Goal: Navigation & Orientation: Find specific page/section

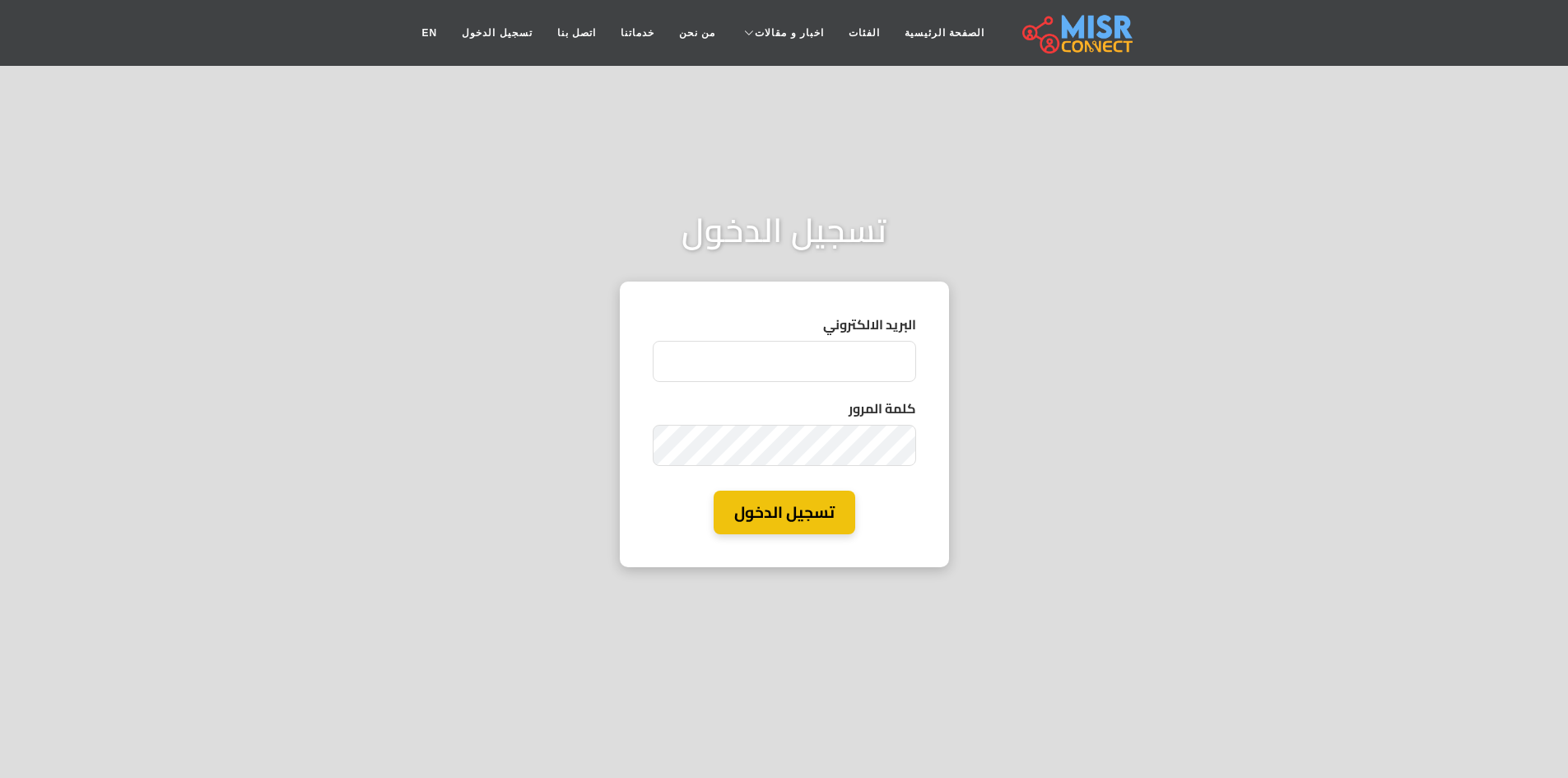
click at [1237, 301] on div "تسجيل الدخول البريد الالكتروني كلمة المرور تسجيل الدخول" at bounding box center [784, 389] width 1568 height 778
click at [922, 32] on link "الصفحة الرئيسية" at bounding box center [945, 33] width 105 height 32
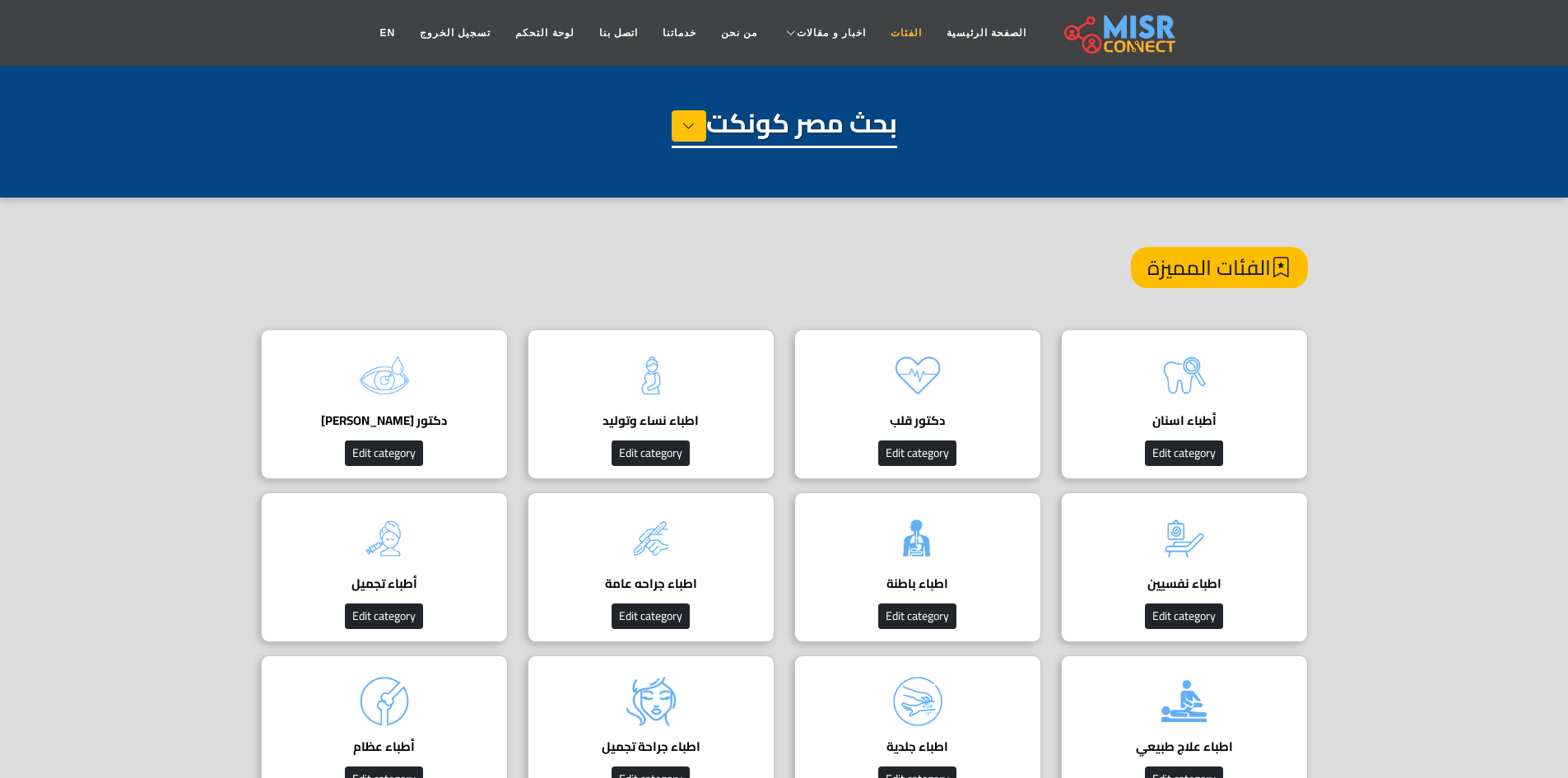
click at [888, 34] on link "الفئات" at bounding box center [906, 33] width 56 height 32
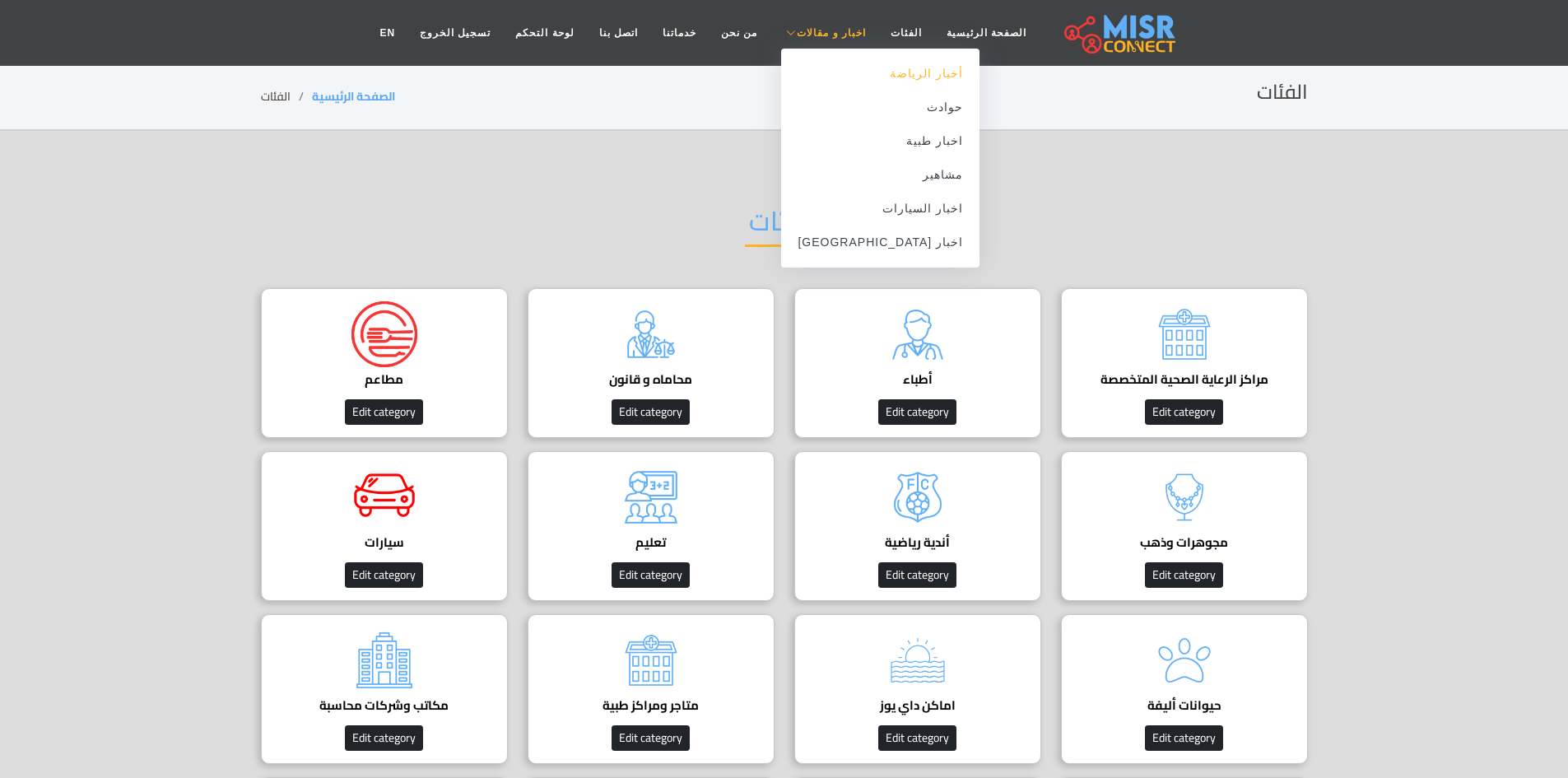
click at [876, 63] on link "أخبار الرياضة" at bounding box center [880, 73] width 199 height 34
